Goal: Information Seeking & Learning: Find specific fact

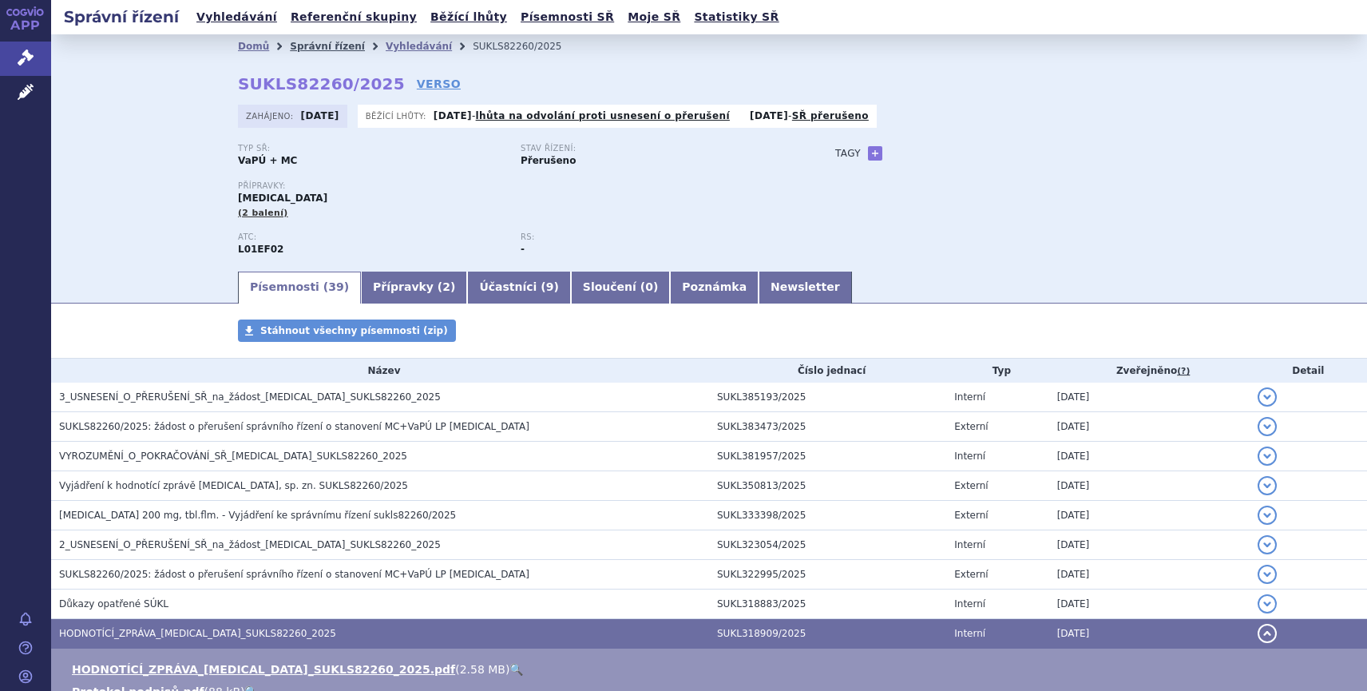
click at [321, 44] on link "Správní řízení" at bounding box center [327, 46] width 75 height 11
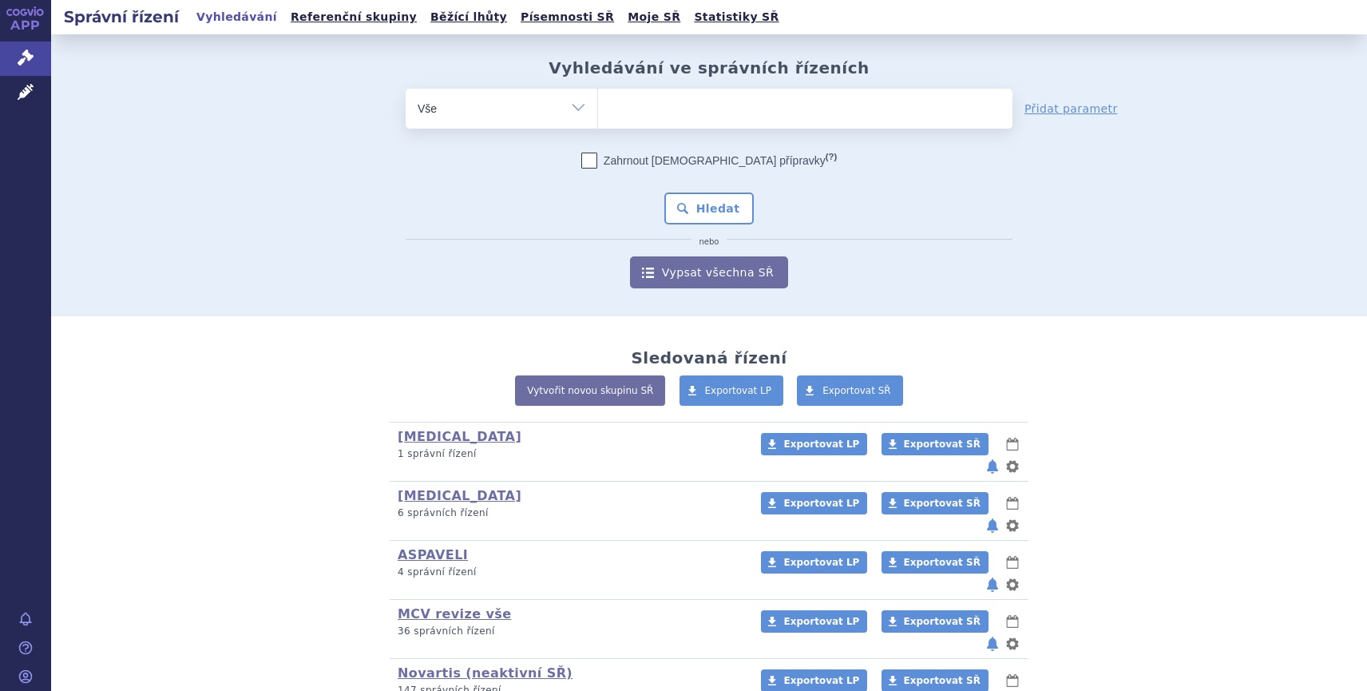
click at [629, 109] on ul at bounding box center [805, 106] width 415 height 34
click at [598, 109] on select at bounding box center [597, 108] width 1 height 40
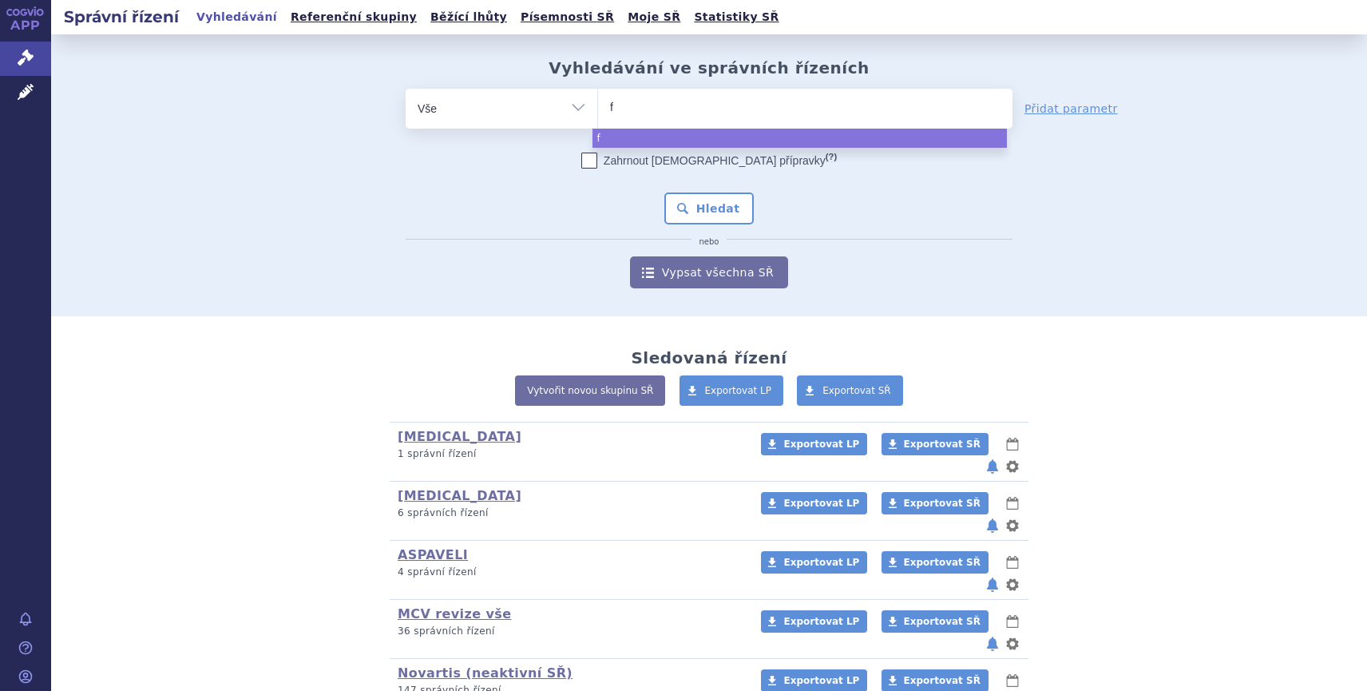
type input "fo"
type input "foli"
type input "folip"
type input "folipda"
select select "folipda"
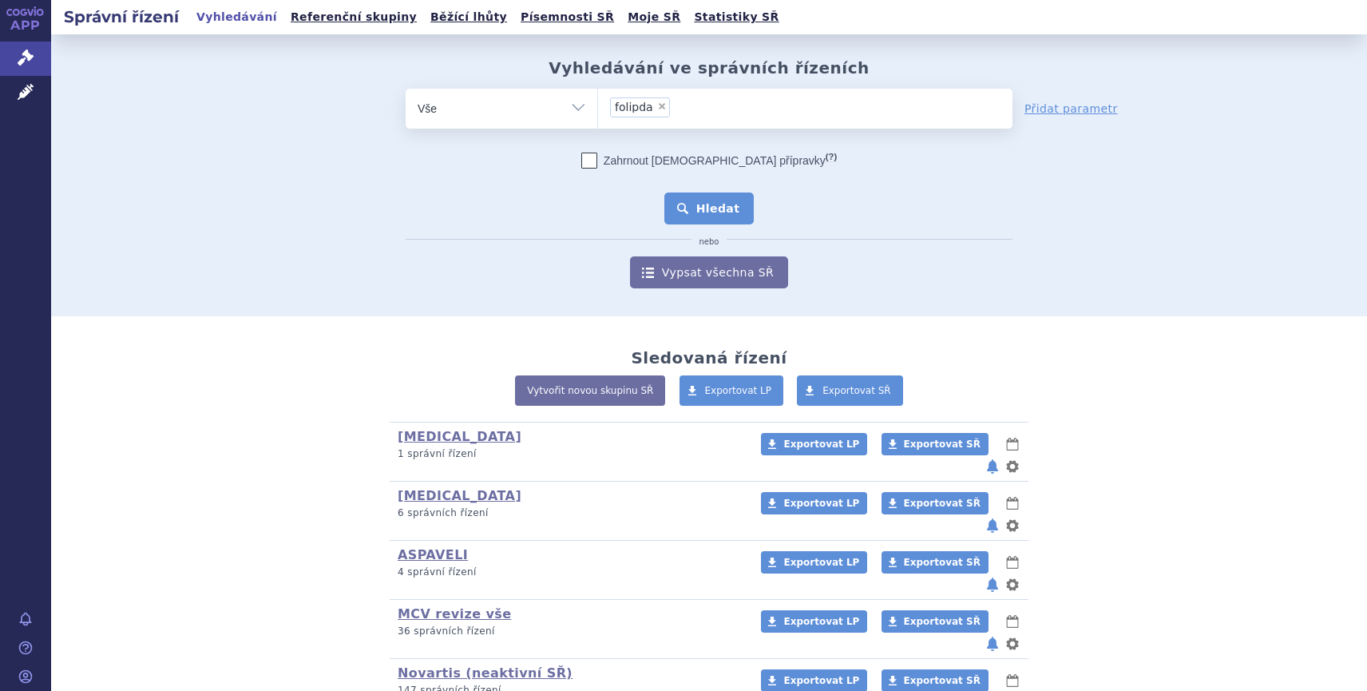
click at [704, 214] on button "Hledat" at bounding box center [710, 208] width 90 height 32
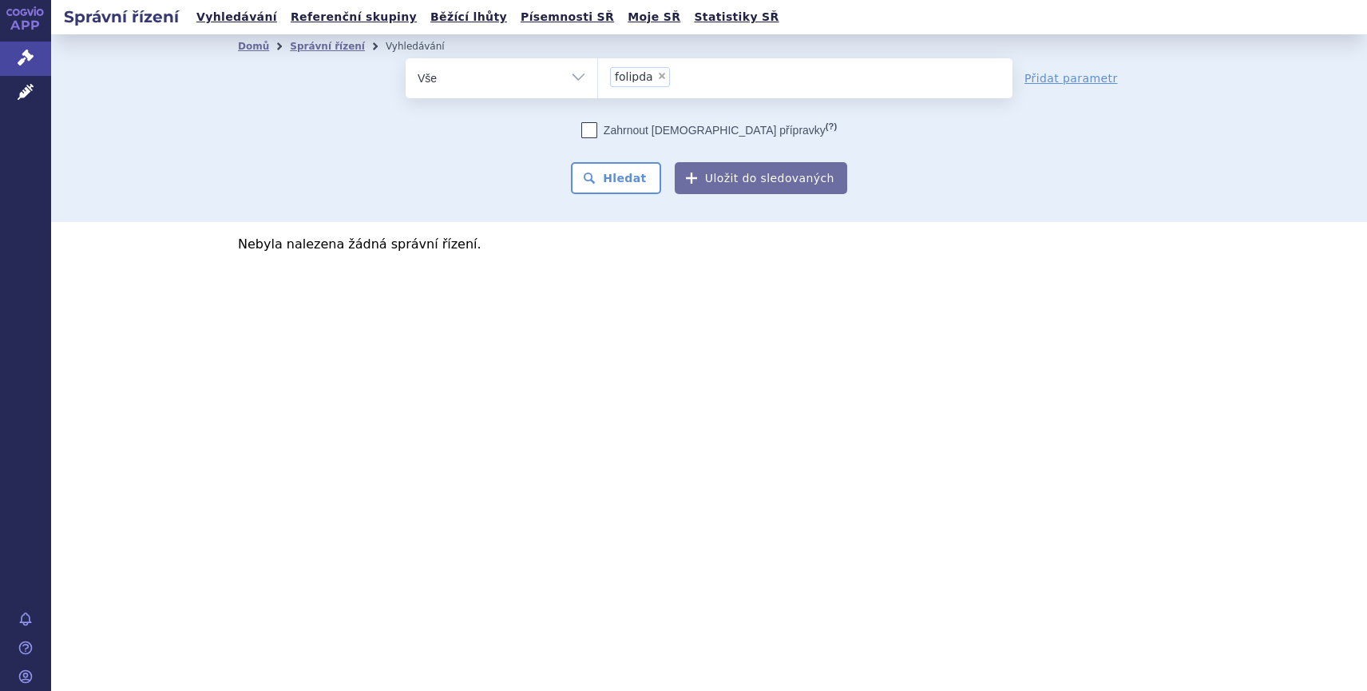
click at [681, 77] on ul "× folipda" at bounding box center [805, 75] width 415 height 35
click at [598, 77] on select "folipda" at bounding box center [597, 78] width 1 height 40
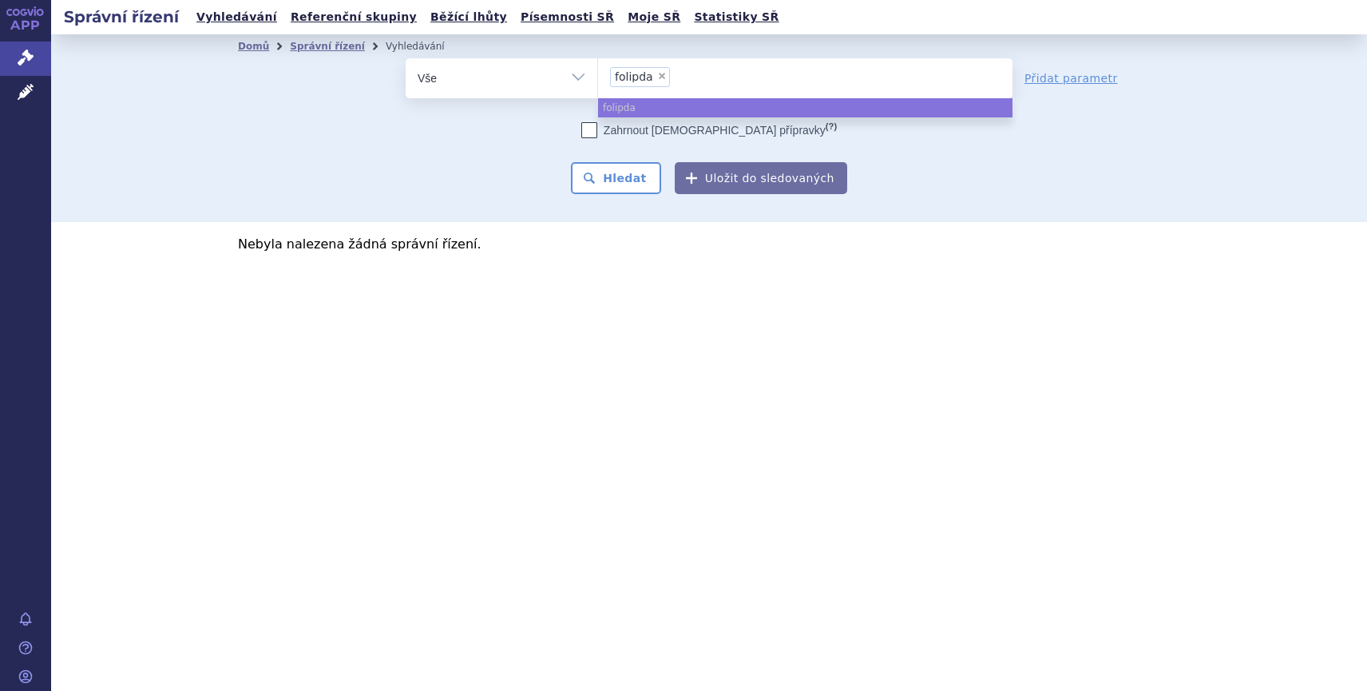
select select
type input "folipda"
type input "foli"
type input "fol"
type input "fo"
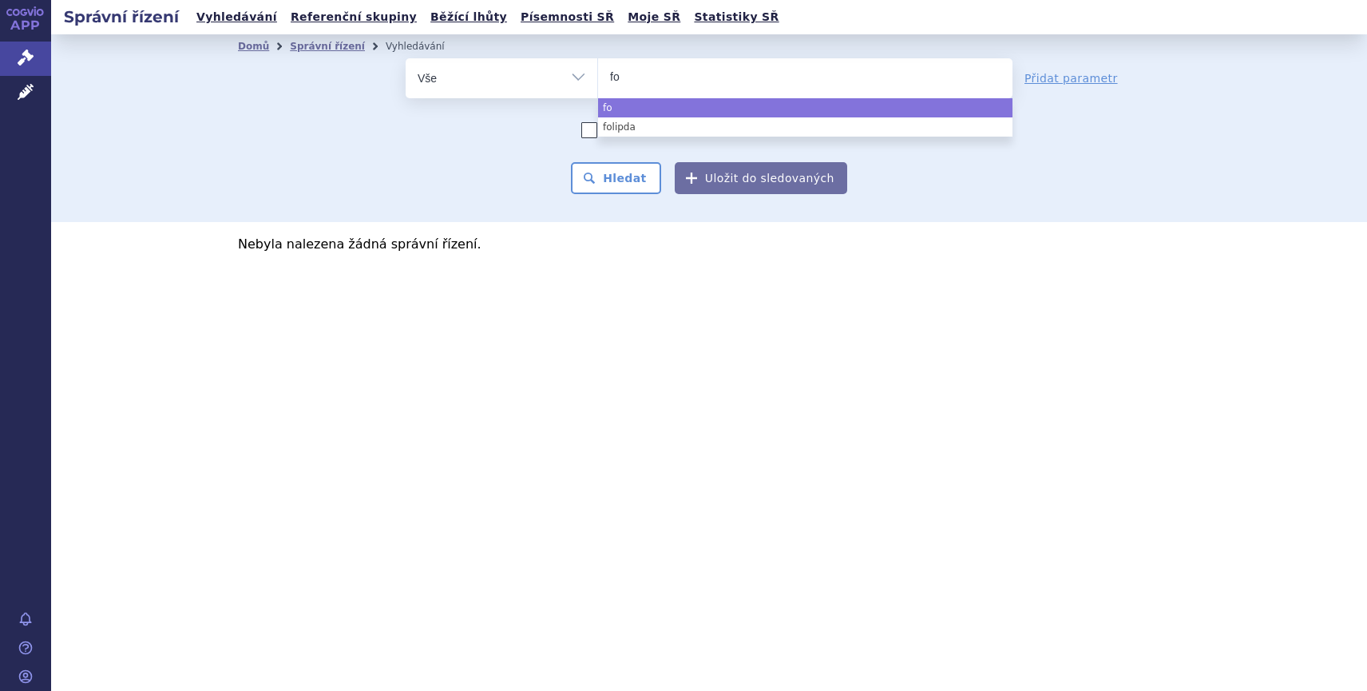
type input "fol"
type input "folp"
type input "folpi"
type input "folpida"
select select "folpida"
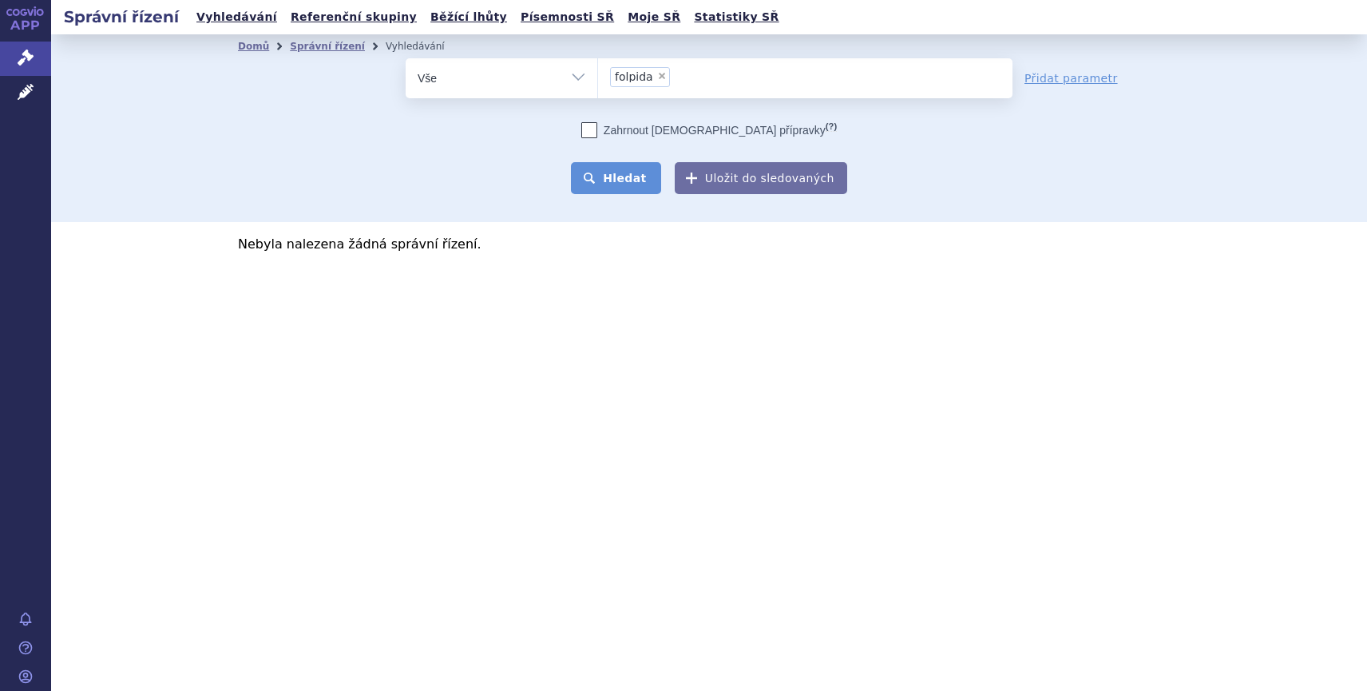
click at [632, 177] on button "Hledat" at bounding box center [616, 178] width 90 height 32
click at [696, 81] on ul "× folpida" at bounding box center [805, 75] width 415 height 35
click at [598, 81] on select "folpida" at bounding box center [597, 78] width 1 height 40
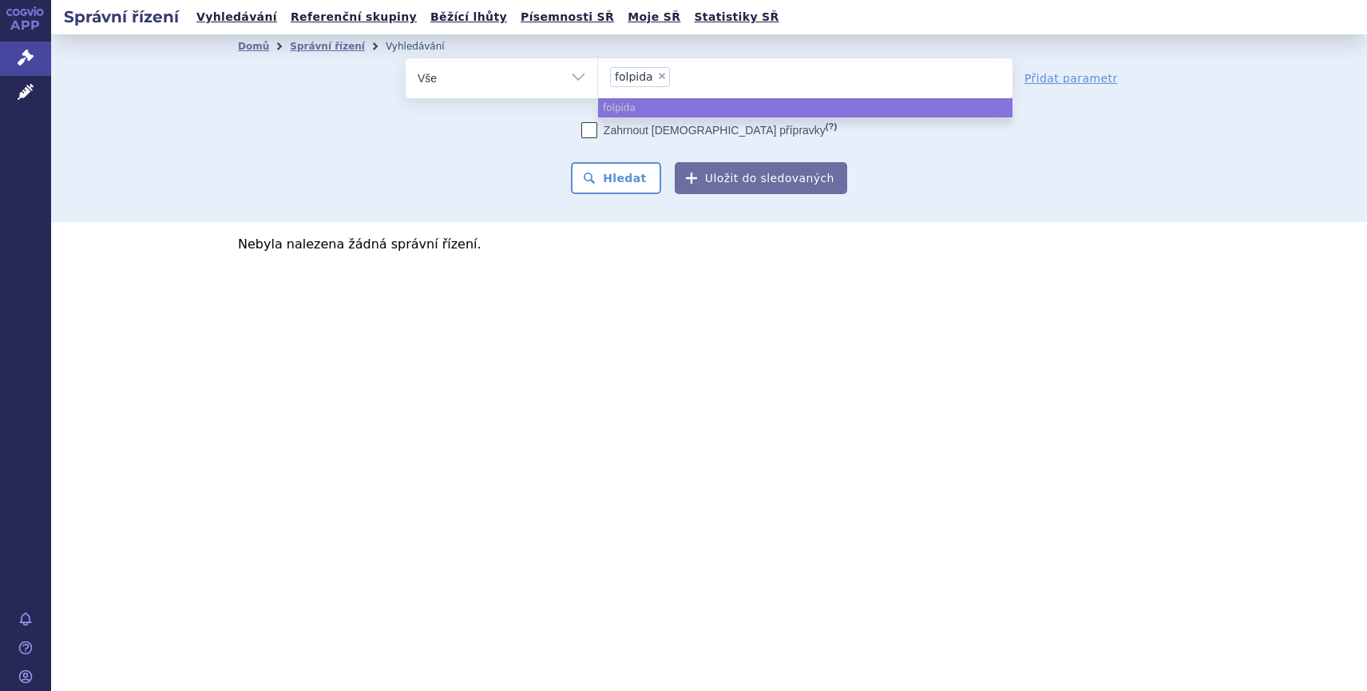
select select
type input "folpida"
type input "folp"
type input "fol"
type input "fo"
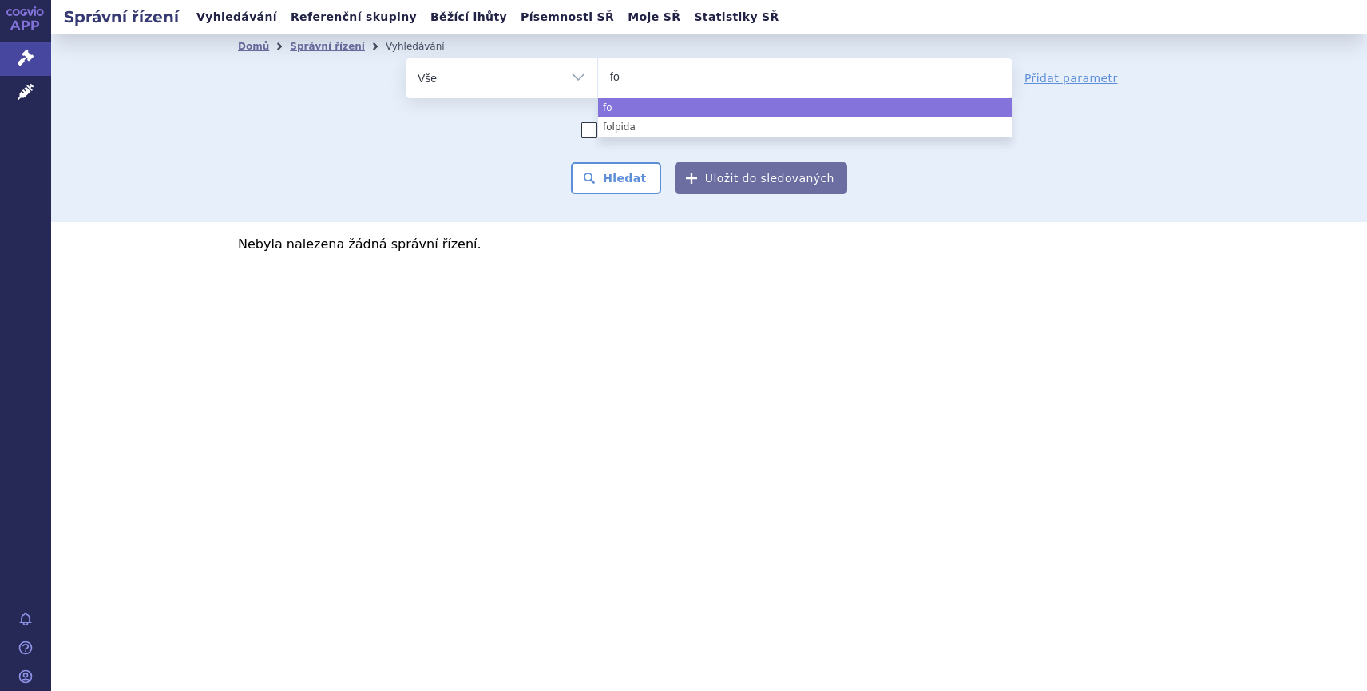
type input "f"
type input "fo"
type input "fol"
type input "[PERSON_NAME]"
type input "foldip"
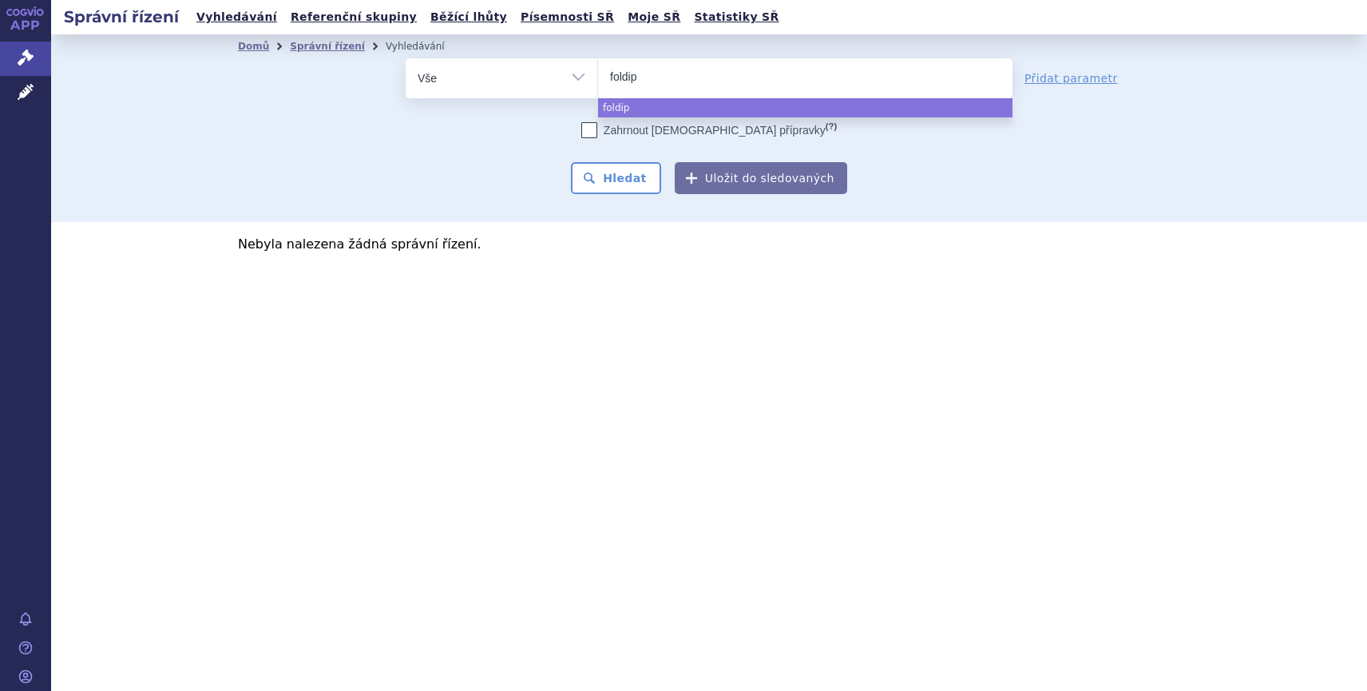
type input "foldipa"
select select "foldipa"
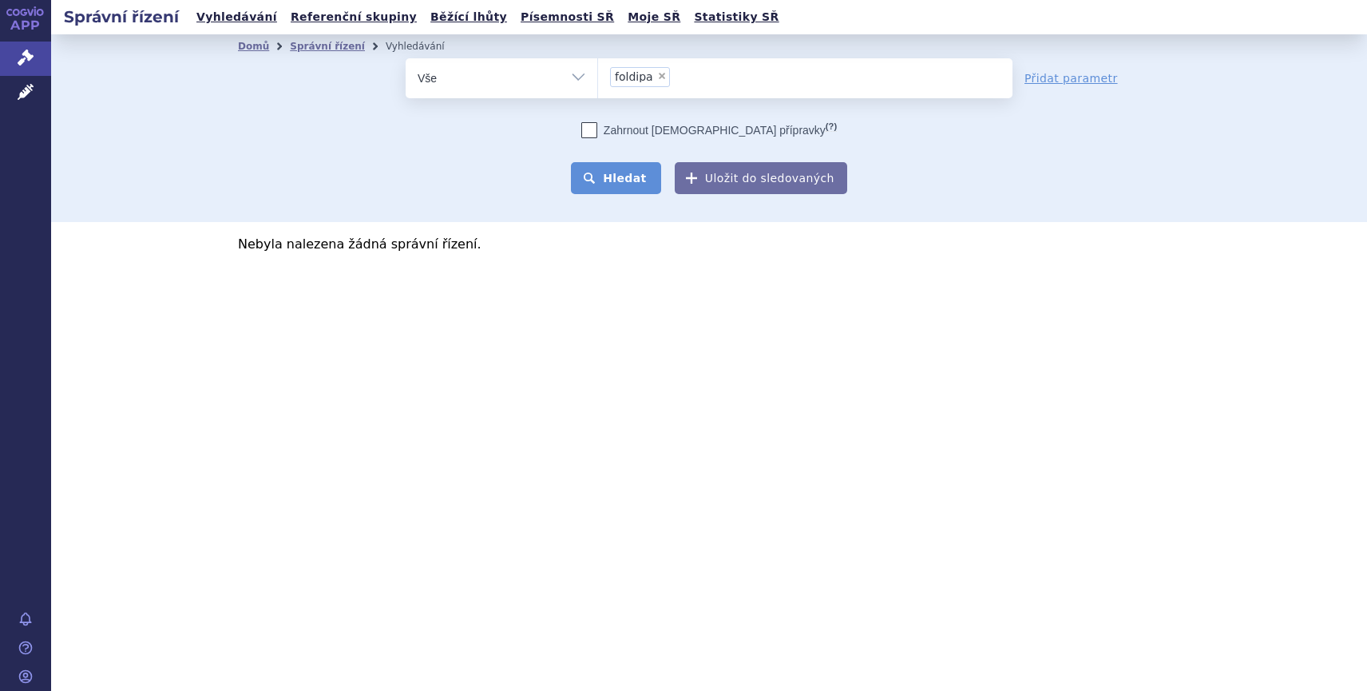
click at [622, 193] on button "Hledat" at bounding box center [616, 178] width 90 height 32
click at [677, 75] on input "foldipa × foldipa" at bounding box center [679, 76] width 9 height 20
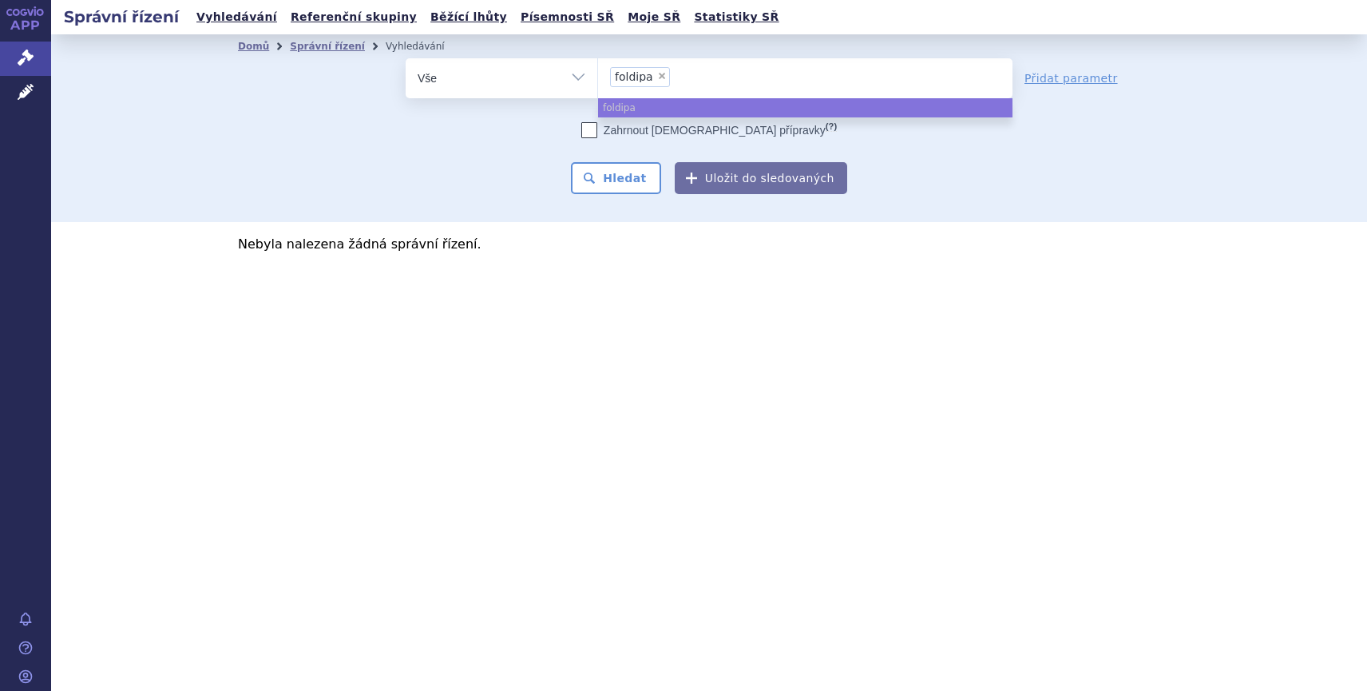
select select
type input "foldipa"
type input "f"
type input "fo"
type input "fol"
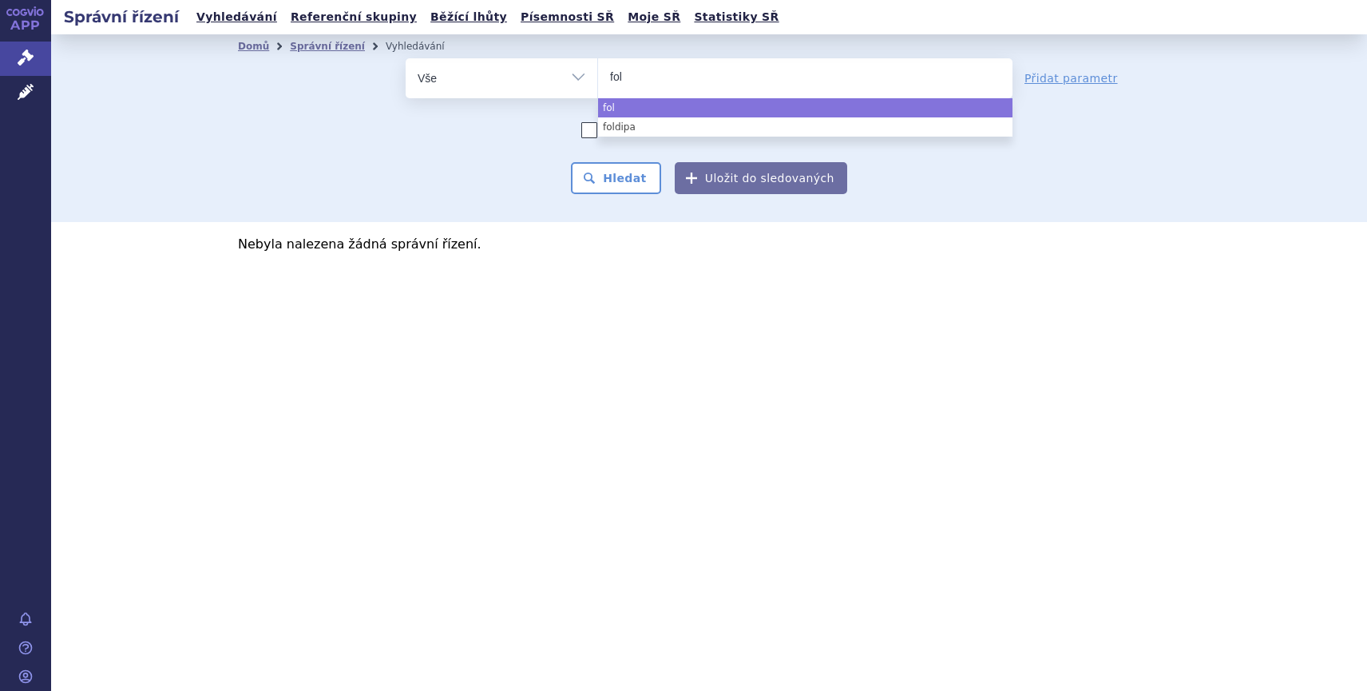
type input "fold"
type input "fol"
type input "folt"
type input "folti"
type input "foltiv"
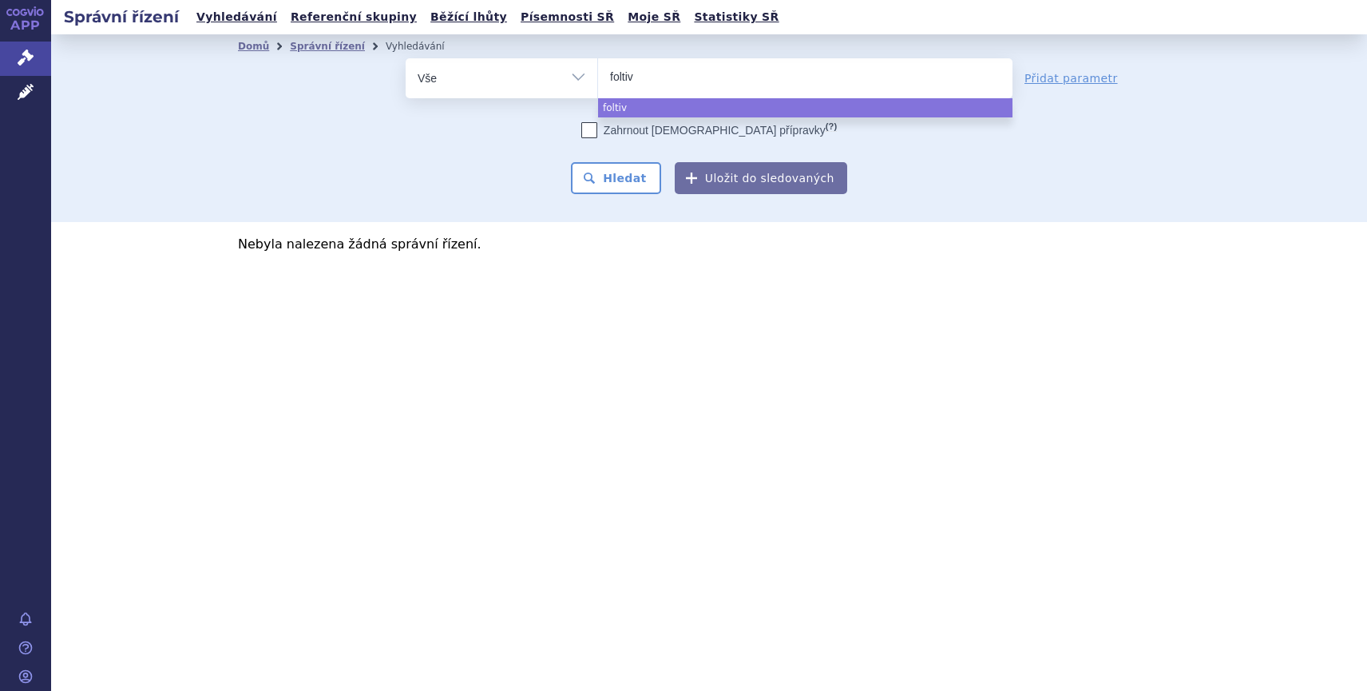
type input "foltivd"
type input "foltivda"
select select "foltivda"
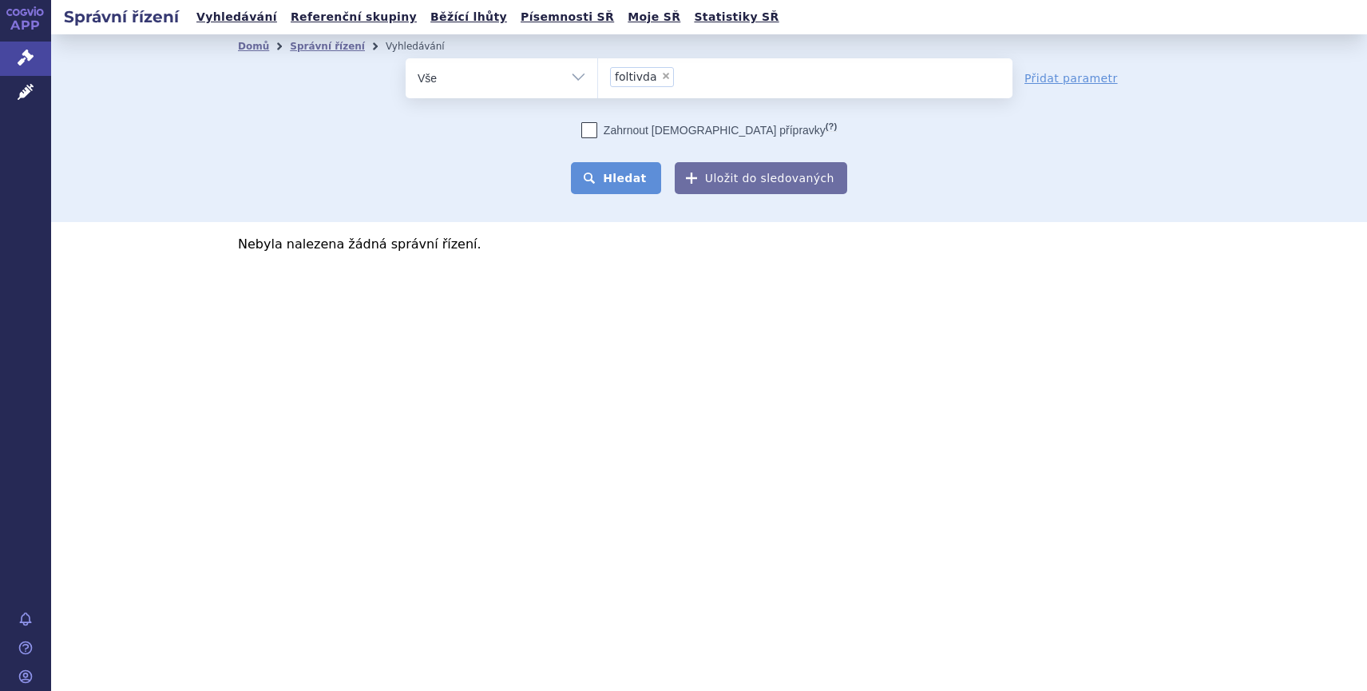
click at [648, 169] on button "Hledat" at bounding box center [616, 178] width 90 height 32
click at [683, 76] on ul "× foltivda" at bounding box center [805, 75] width 415 height 35
click at [598, 76] on select "foltivda" at bounding box center [597, 78] width 1 height 40
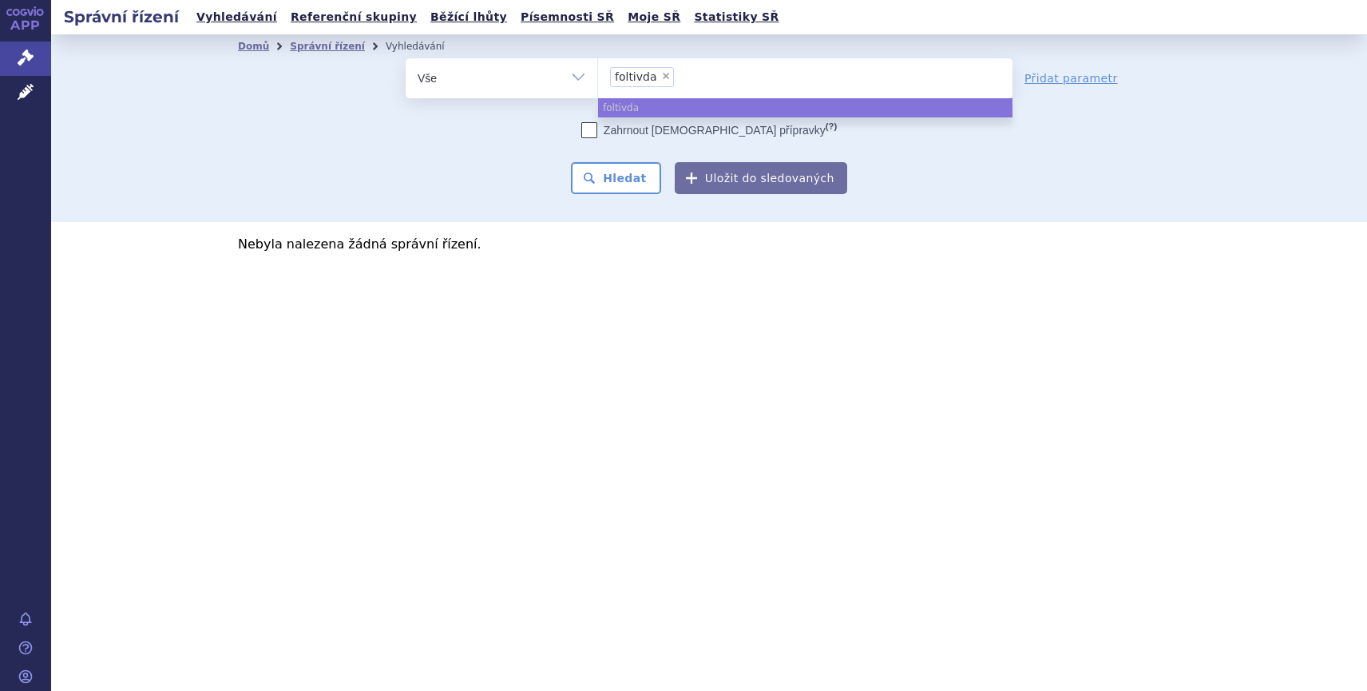
select select
type input "foltivda"
type input "folti"
type input "folt"
type input "fo"
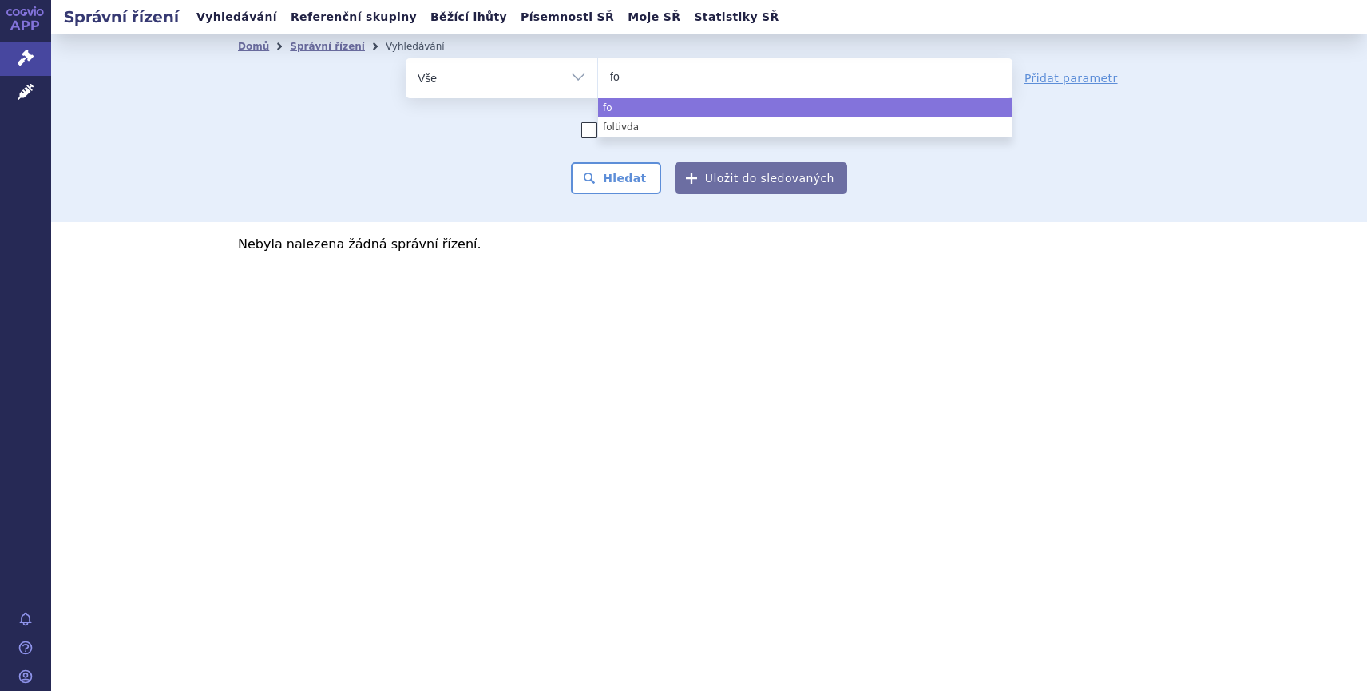
type input "f"
type input "ti"
type input "tivo"
type input "tivoz"
type input "tivozan"
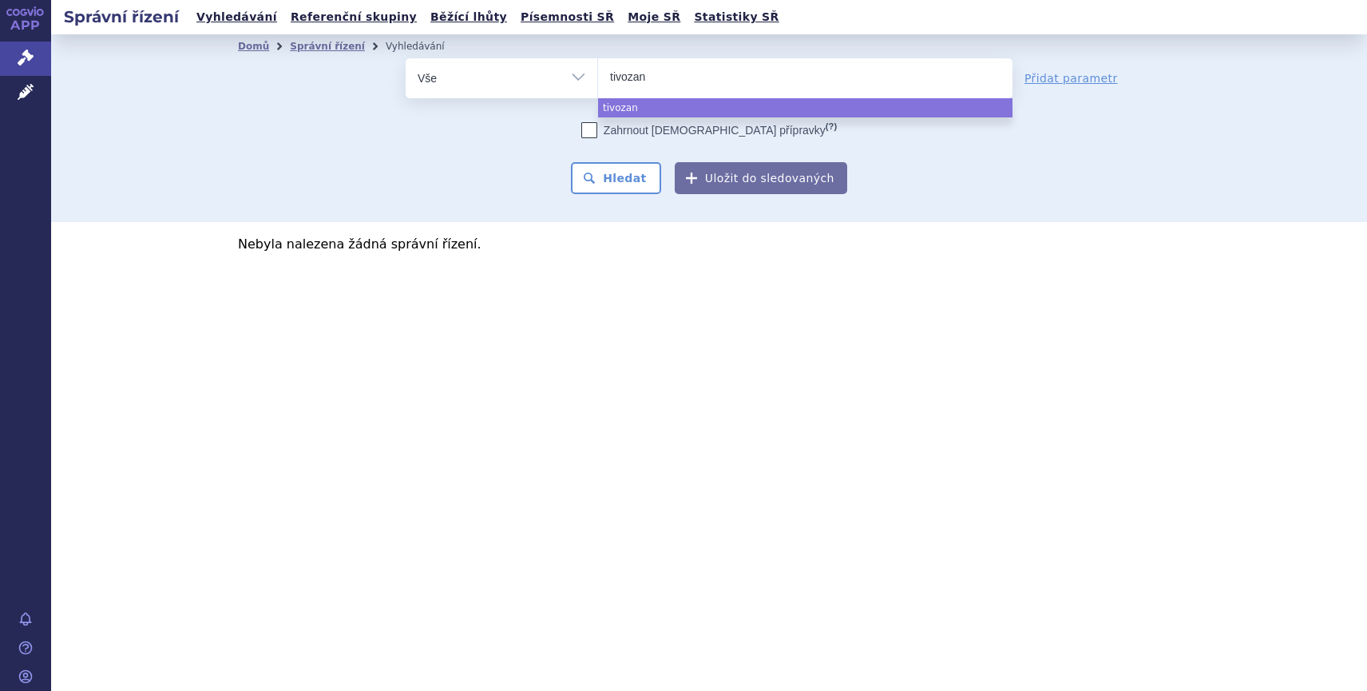
type input "tivozani"
type input "tivozanib"
select select "tivozanib"
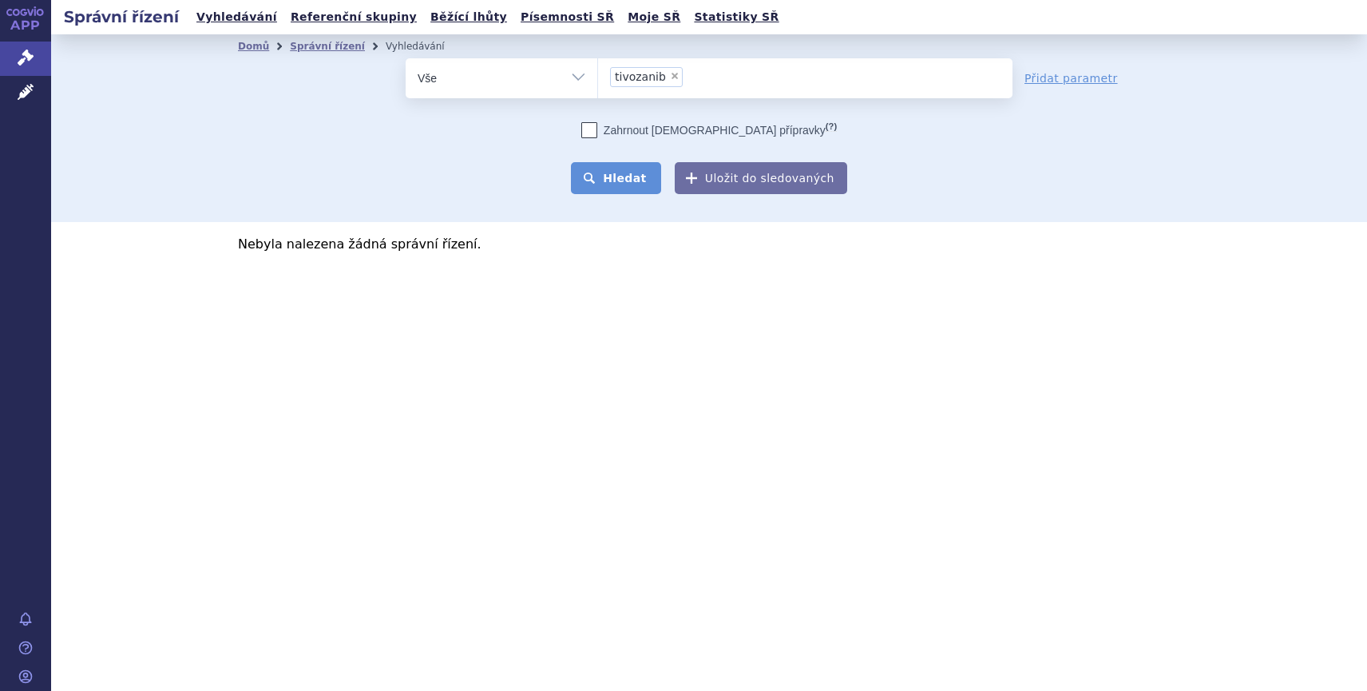
click at [634, 185] on button "Hledat" at bounding box center [616, 178] width 90 height 32
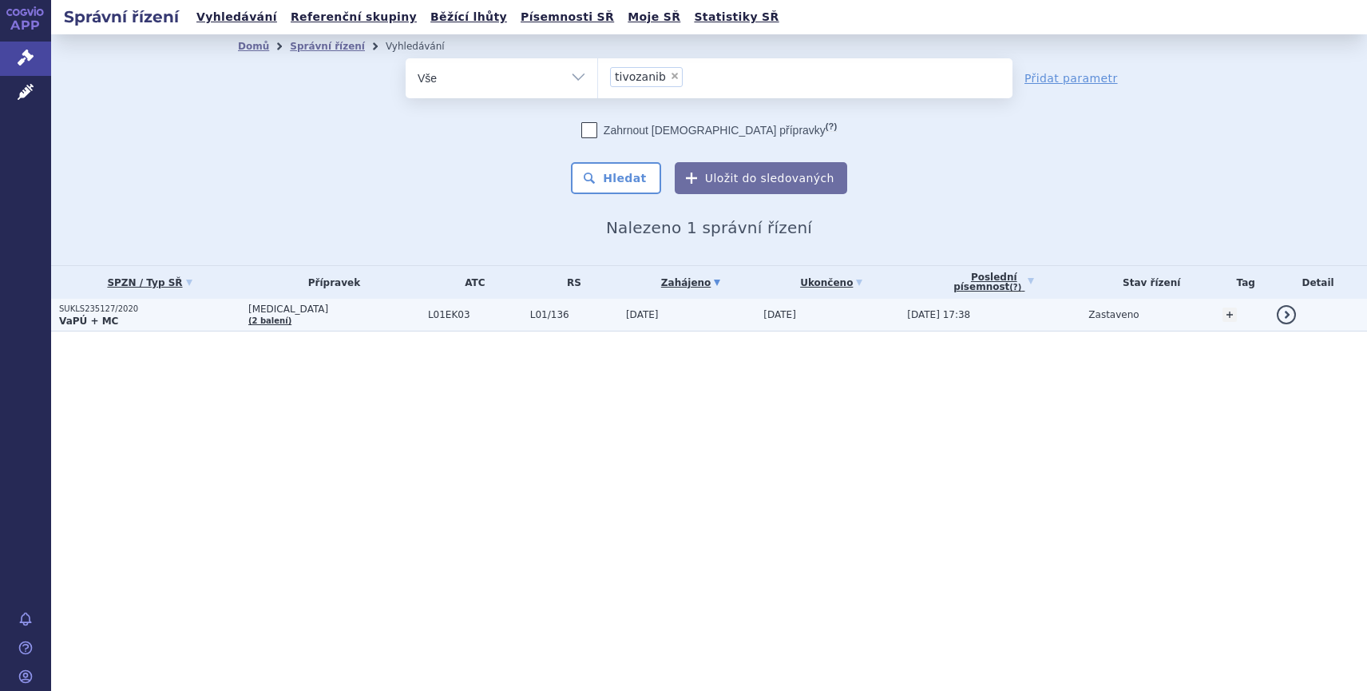
click at [92, 306] on p "SUKLS235127/2020" at bounding box center [149, 309] width 181 height 11
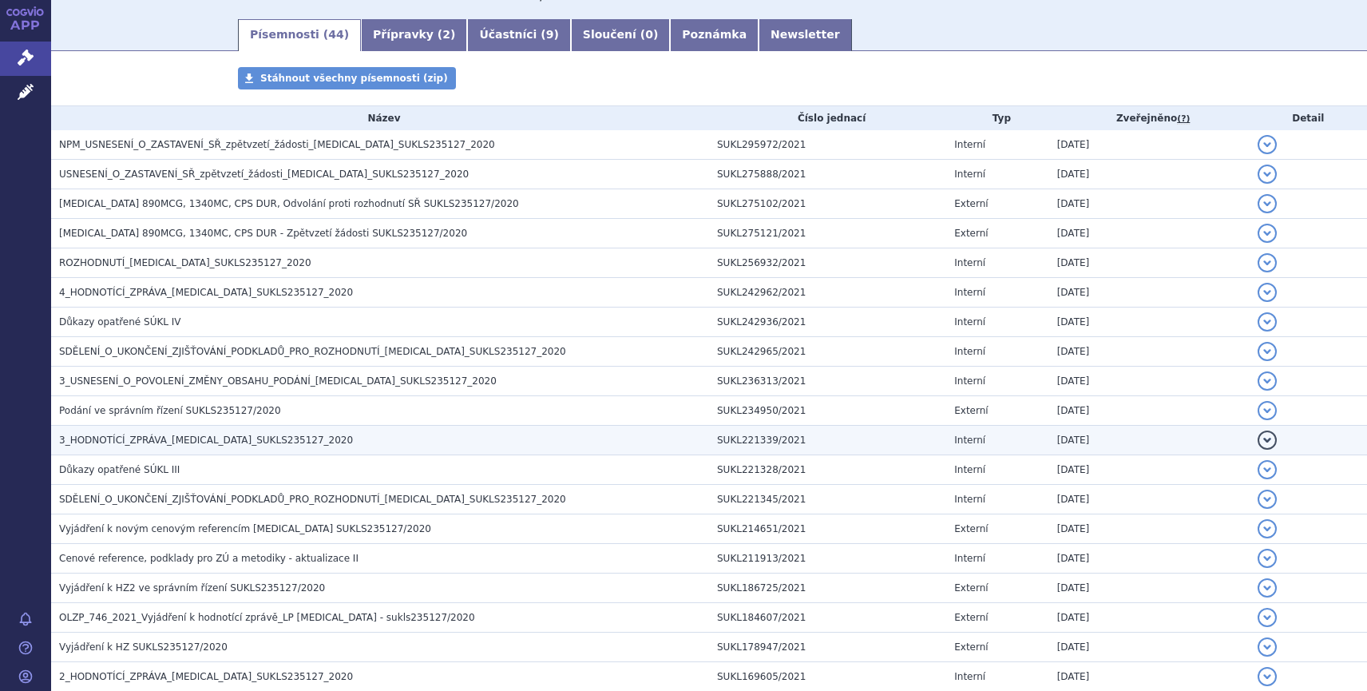
scroll to position [240, 0]
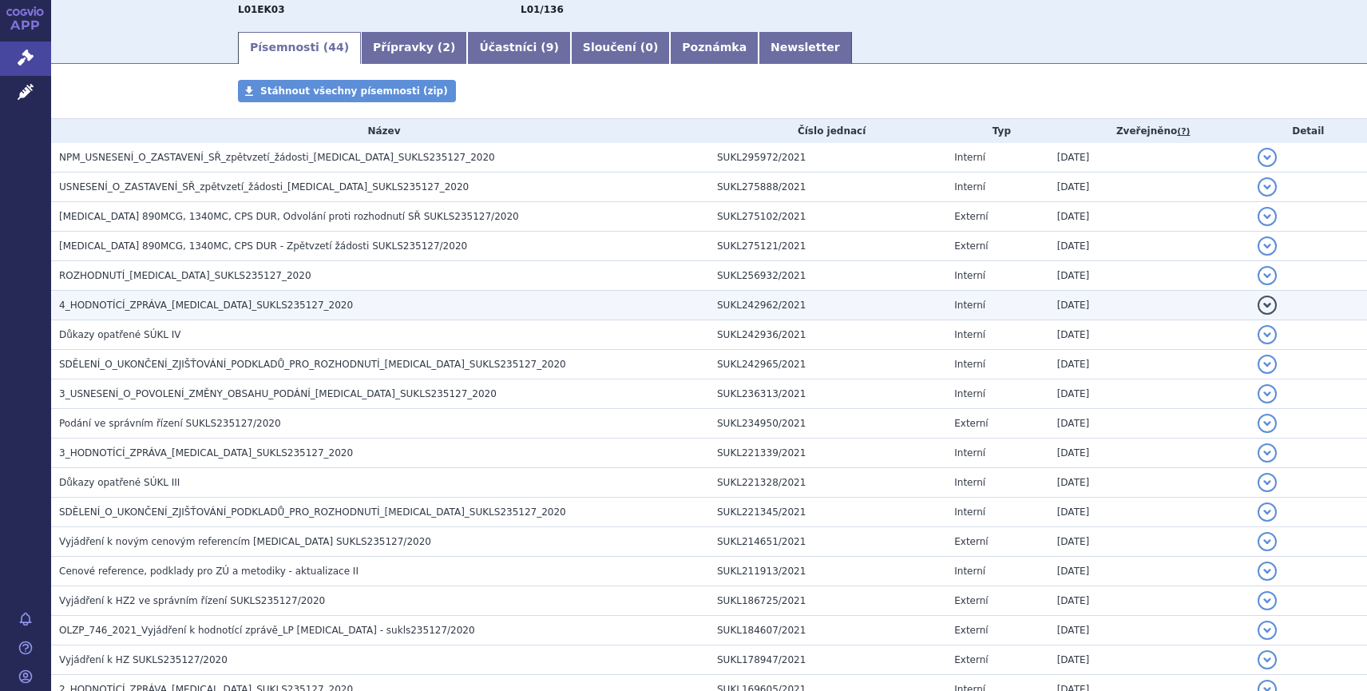
click at [172, 301] on span "4_HODNOTÍCÍ_ZPRÁVA_[MEDICAL_DATA]_SUKLS235127_2020" at bounding box center [206, 305] width 294 height 11
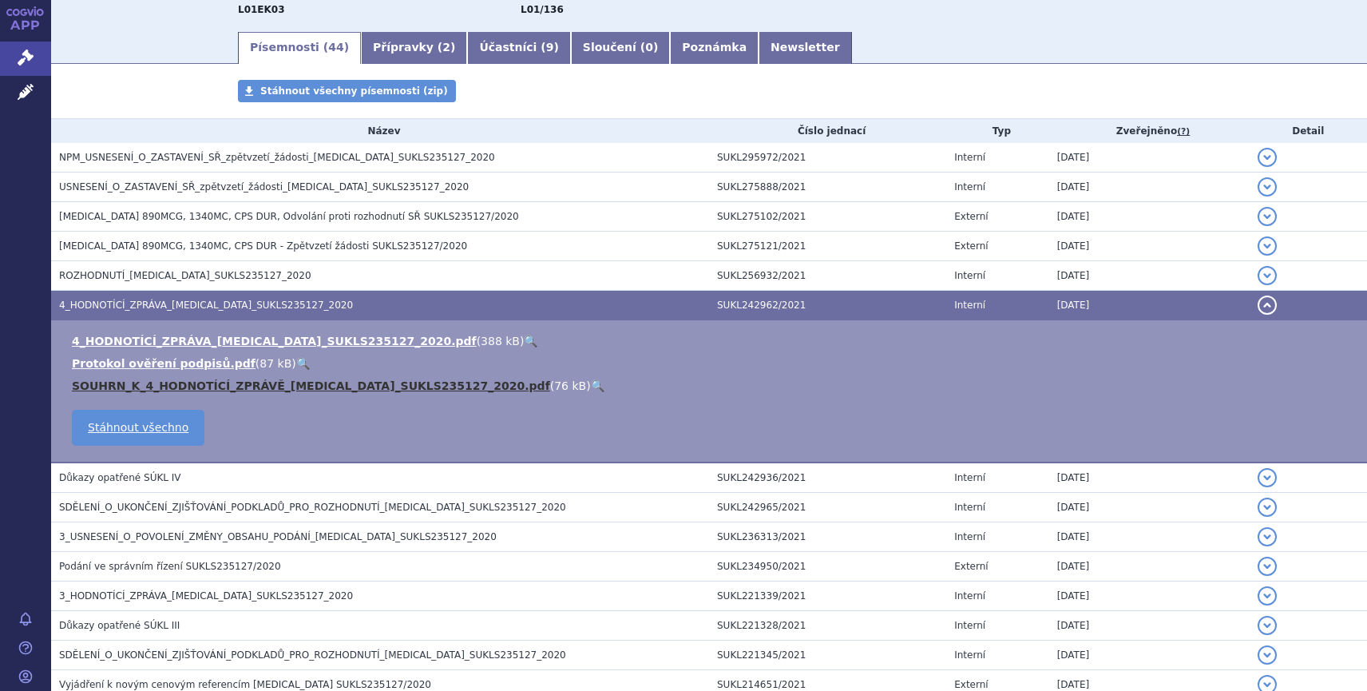
click at [182, 387] on link "SOUHRN_K_4_HODNOTÍCÍ_ZPRÁVĚ_[MEDICAL_DATA]_SUKLS235127_2020.pdf" at bounding box center [311, 385] width 478 height 13
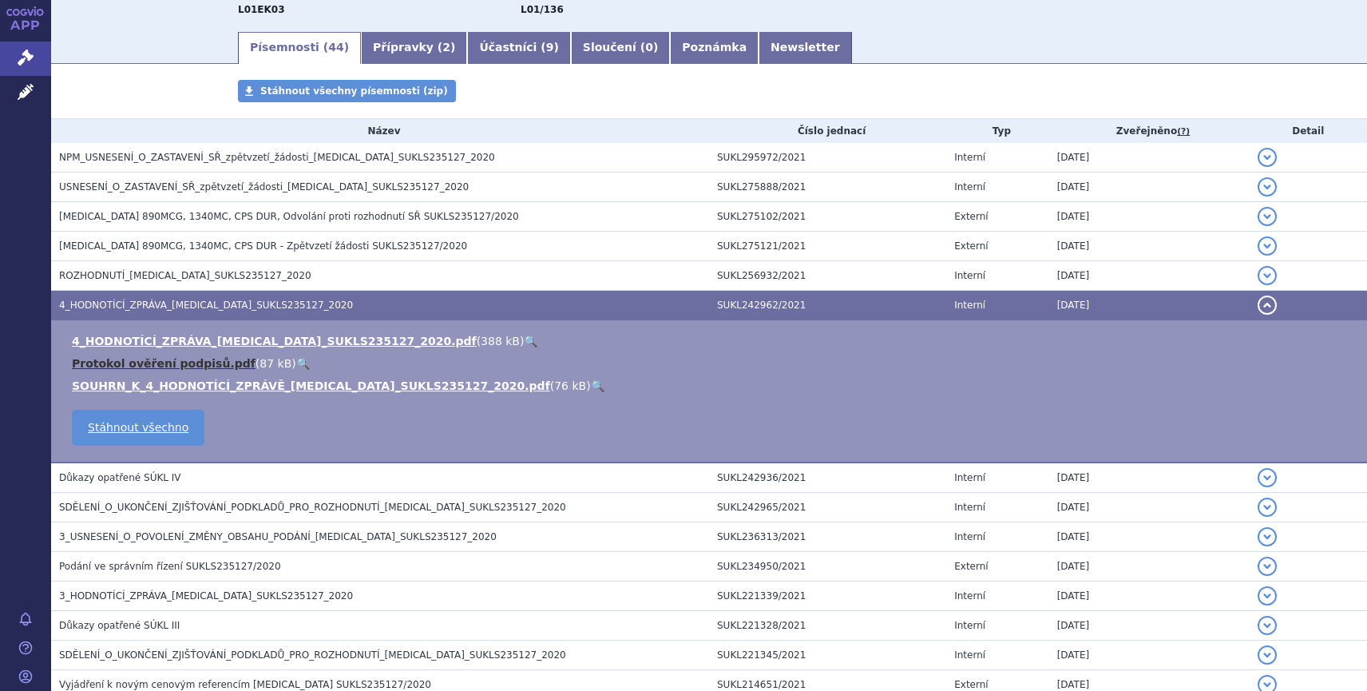
scroll to position [0, 0]
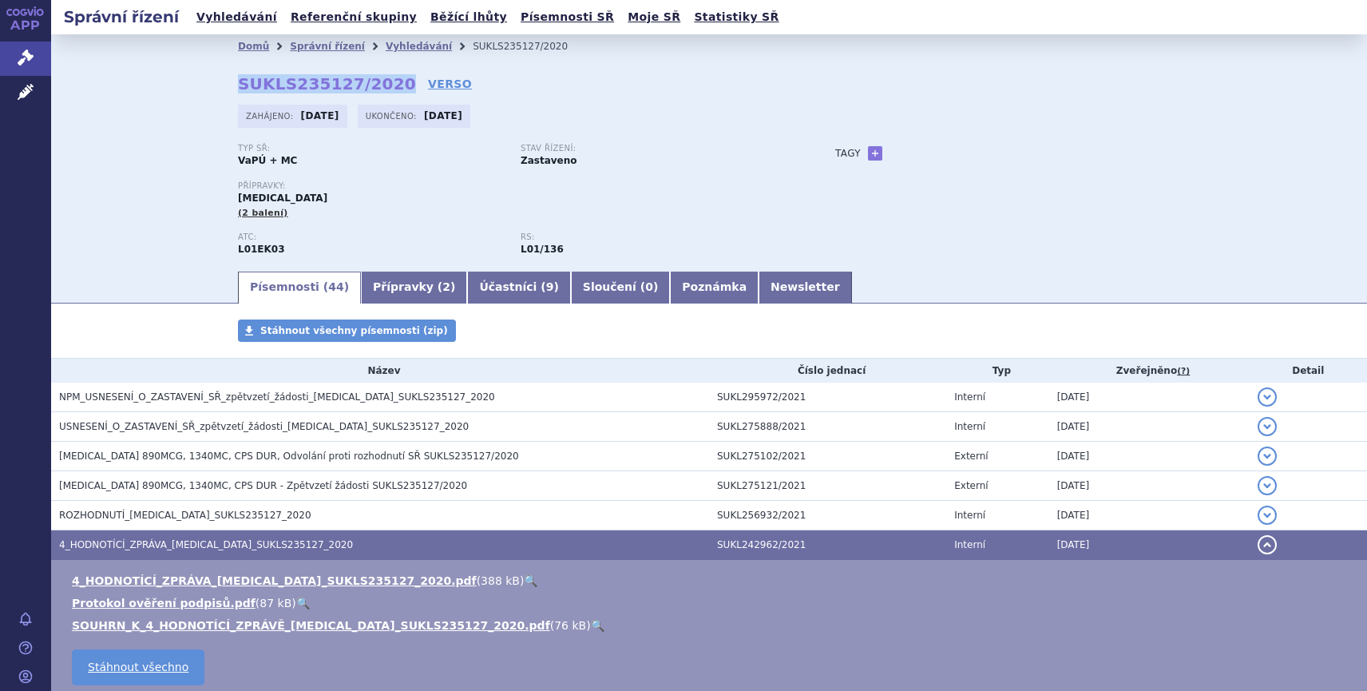
drag, startPoint x: 232, startPoint y: 83, endPoint x: 377, endPoint y: 86, distance: 144.6
click at [377, 86] on strong "SUKLS235127/2020" at bounding box center [327, 83] width 178 height 19
copy strong "SUKLS235127/2020"
click at [379, 286] on link "Přípravky ( 2 )" at bounding box center [414, 288] width 106 height 32
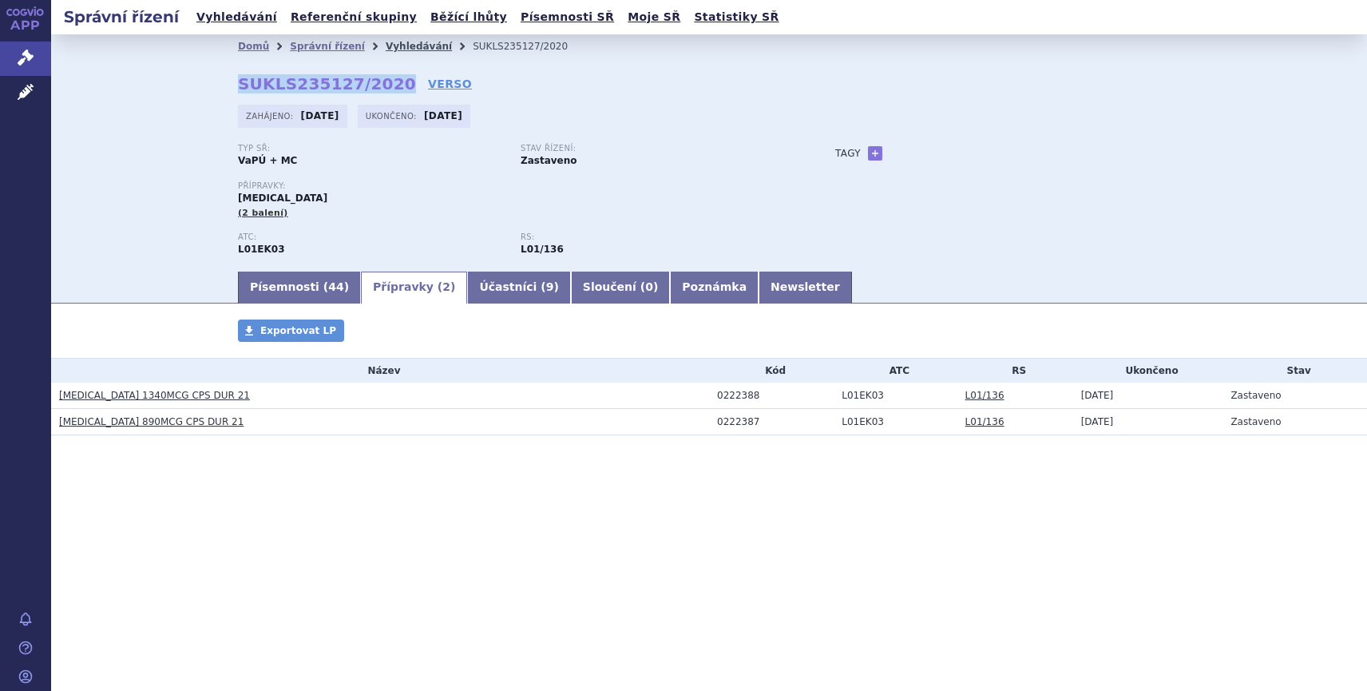
click at [399, 48] on link "Vyhledávání" at bounding box center [419, 46] width 66 height 11
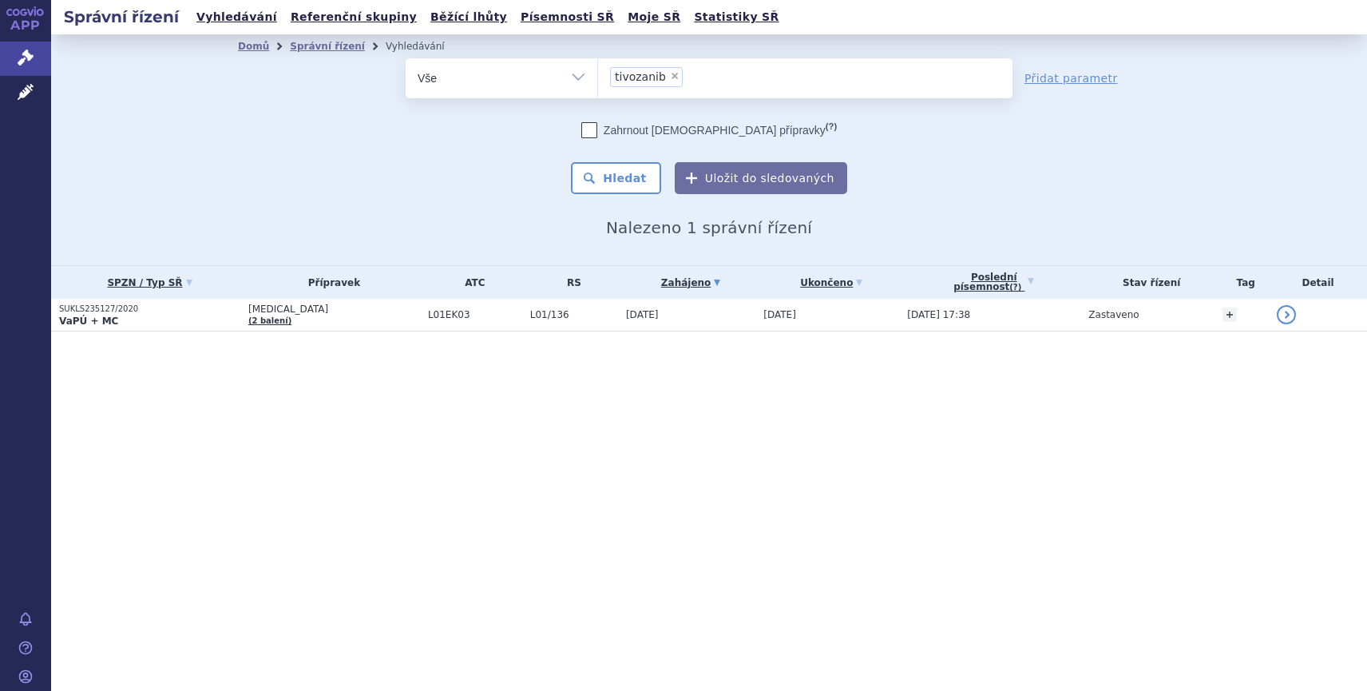
click at [709, 79] on ul "× tivozanib" at bounding box center [805, 75] width 415 height 35
click at [598, 79] on select "tivozanib" at bounding box center [597, 78] width 1 height 40
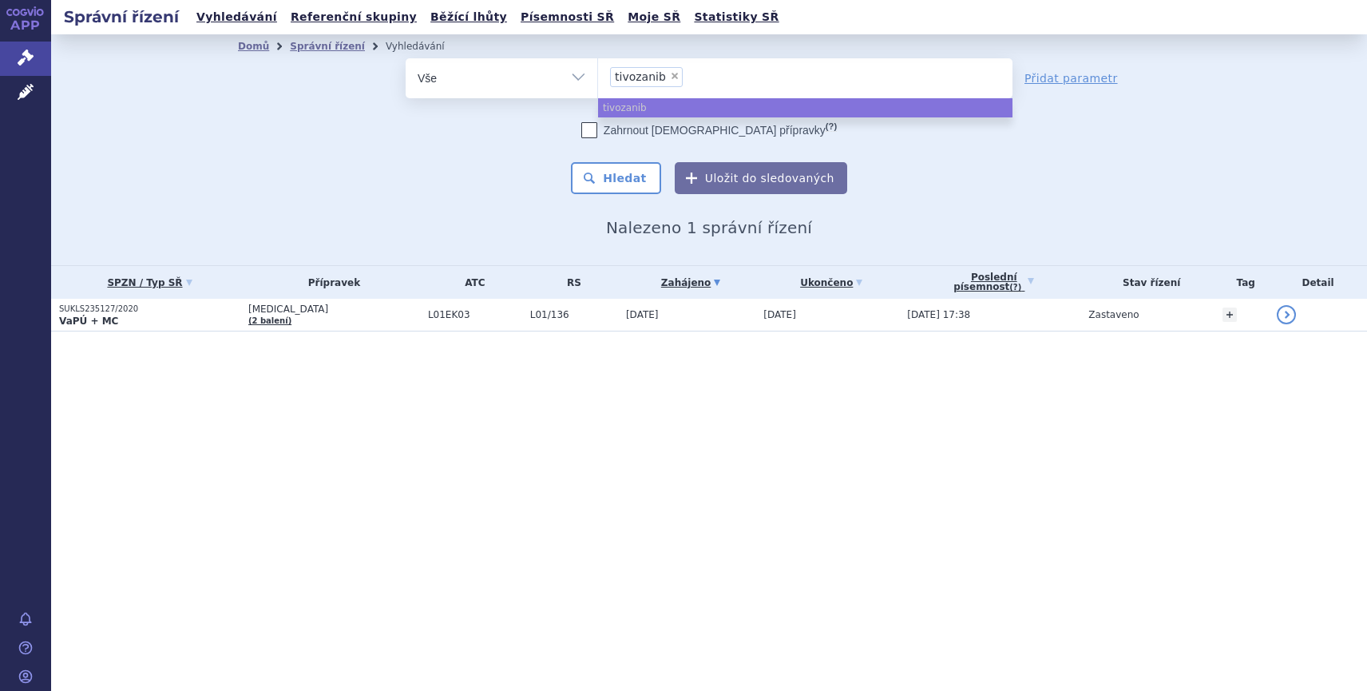
select select
type input "tivozanib"
type input "tivozan"
type input "t"
type input "op"
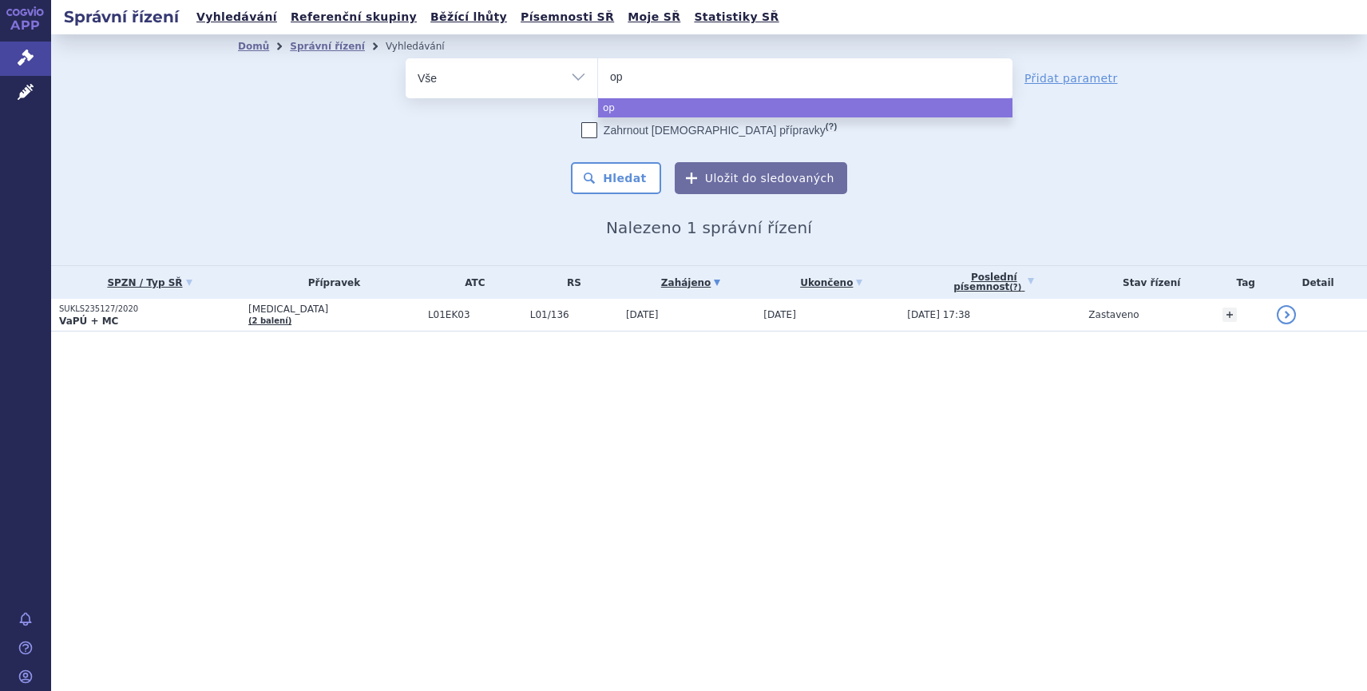
type input "opd"
type input "opdu"
type input "opdual"
type input "opduala"
type input "opdualag"
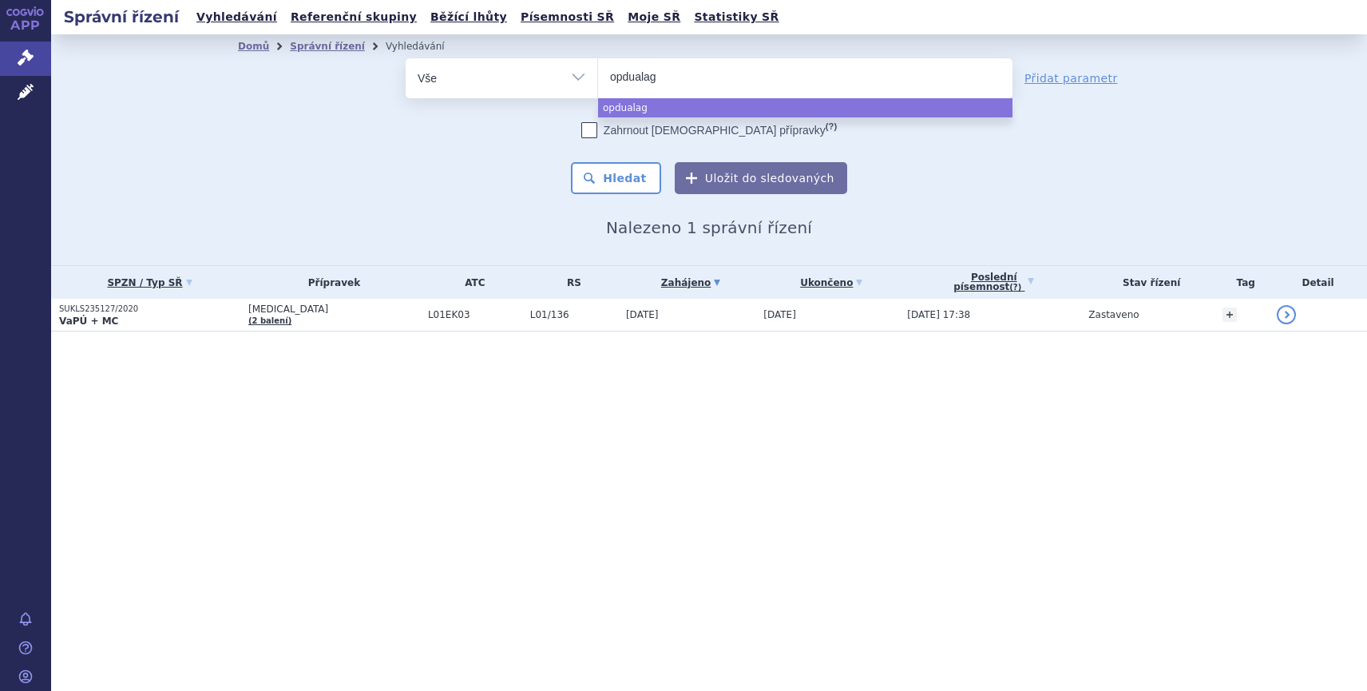
select select "opdualag"
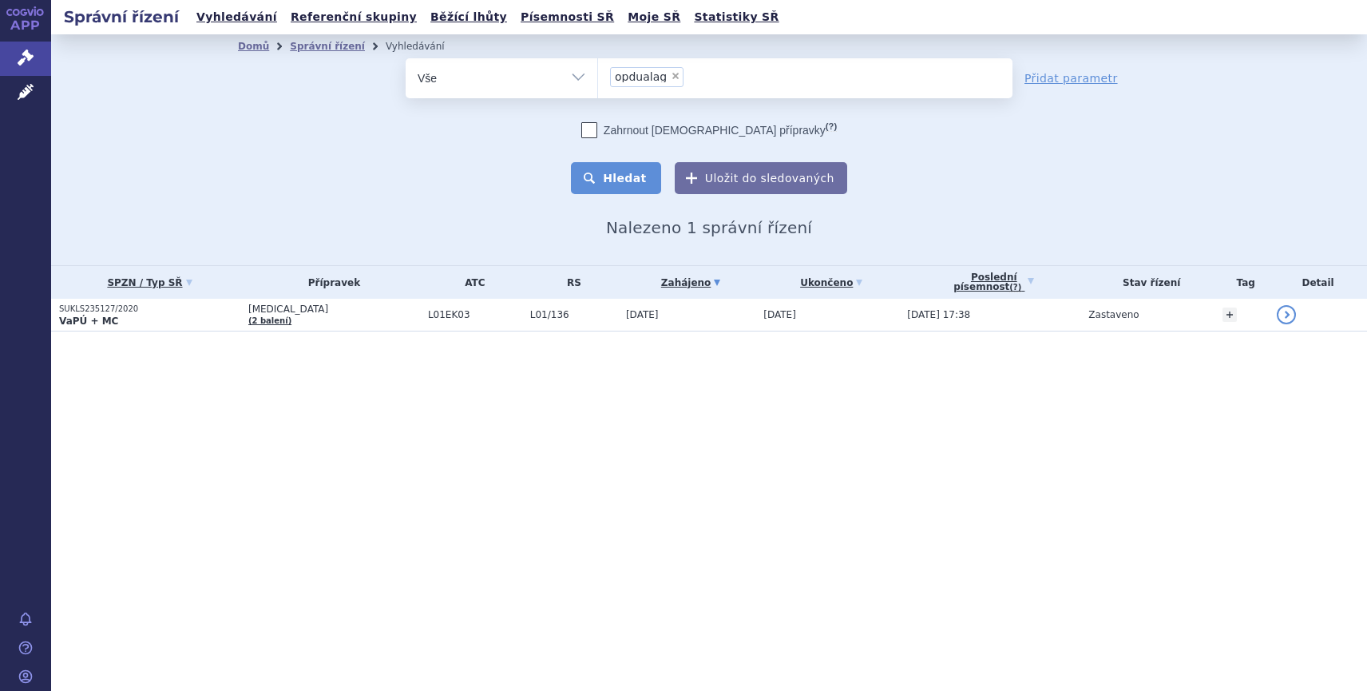
click at [611, 169] on button "Hledat" at bounding box center [616, 178] width 90 height 32
